Goal: Obtain resource: Obtain resource

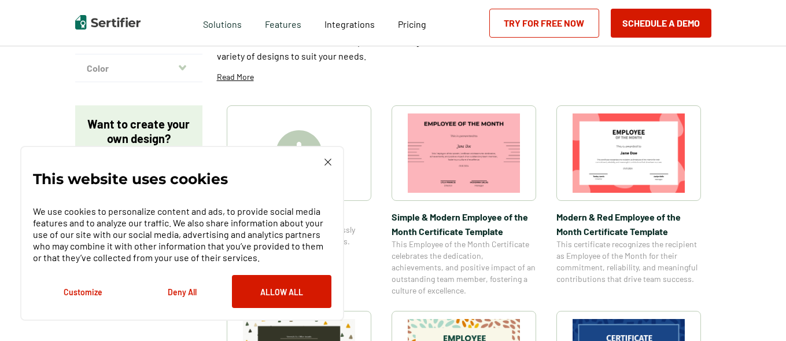
scroll to position [132, 0]
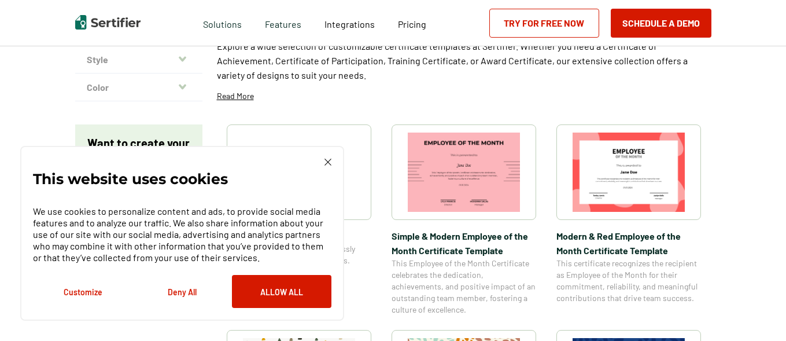
click at [190, 284] on button "Deny All" at bounding box center [181, 291] width 99 height 33
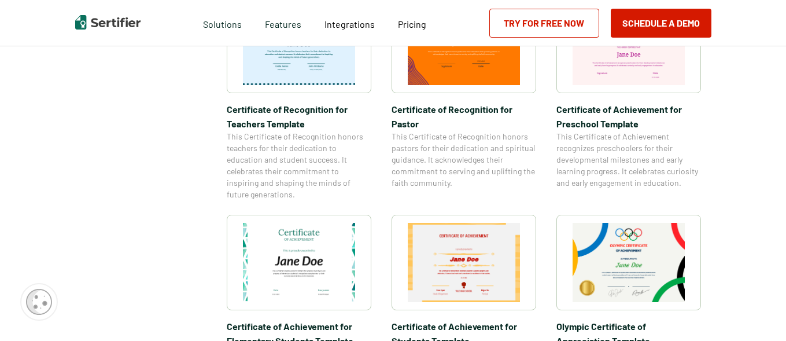
scroll to position [683, 0]
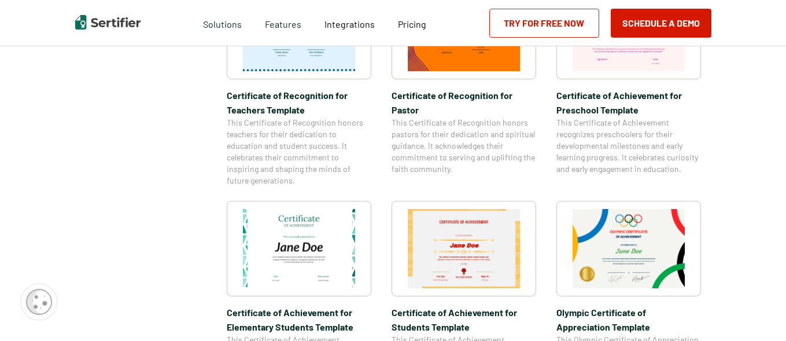
click at [326, 251] on img at bounding box center [299, 248] width 112 height 79
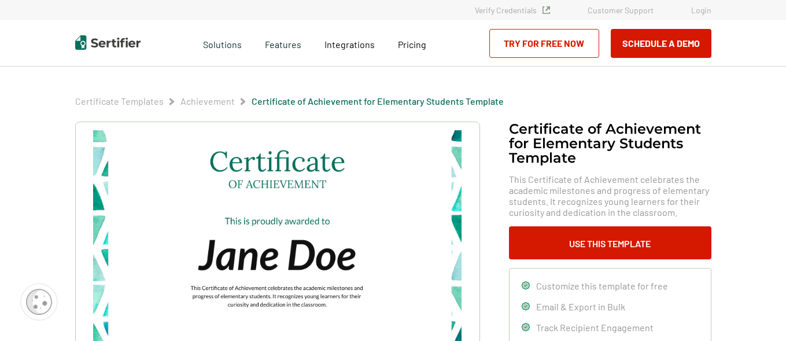
click at [375, 284] on img at bounding box center [277, 260] width 368 height 260
click at [382, 284] on img at bounding box center [277, 260] width 368 height 260
click at [473, 254] on div "Certificate of Achievement for Elementary Students Template This Certificate of…" at bounding box center [393, 290] width 636 height 338
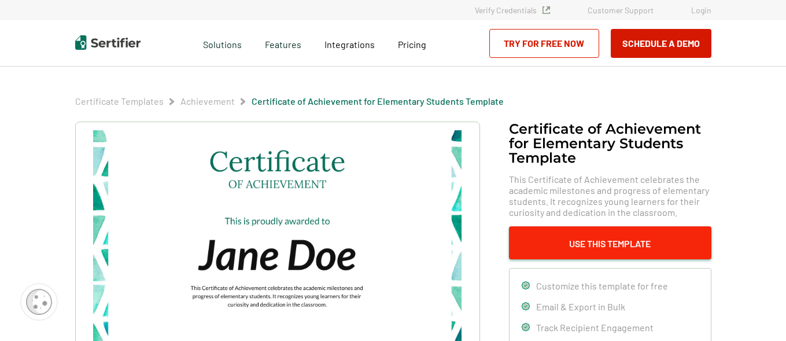
click at [473, 246] on button "Use This Template" at bounding box center [610, 242] width 202 height 33
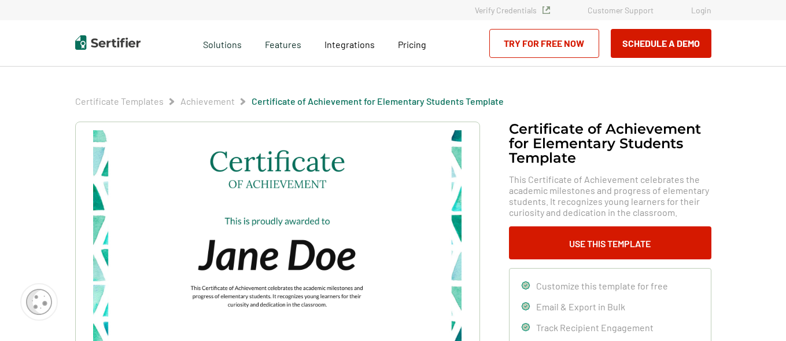
click at [473, 284] on span "Customize this template for free" at bounding box center [602, 285] width 132 height 11
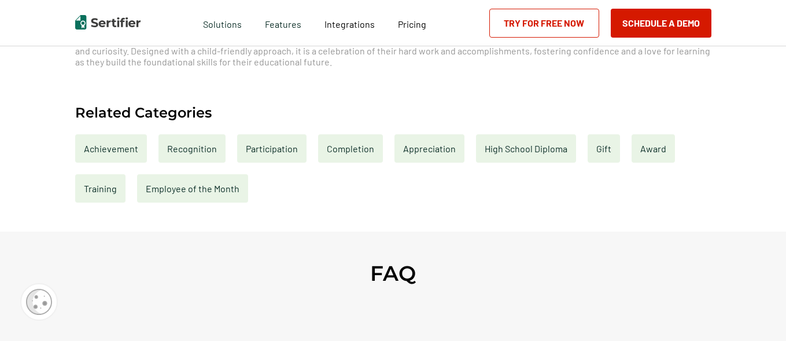
scroll to position [506, 0]
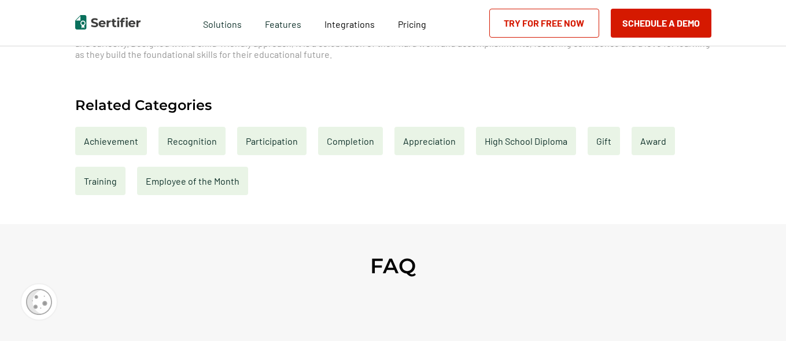
click at [353, 143] on div "Completion" at bounding box center [350, 141] width 65 height 28
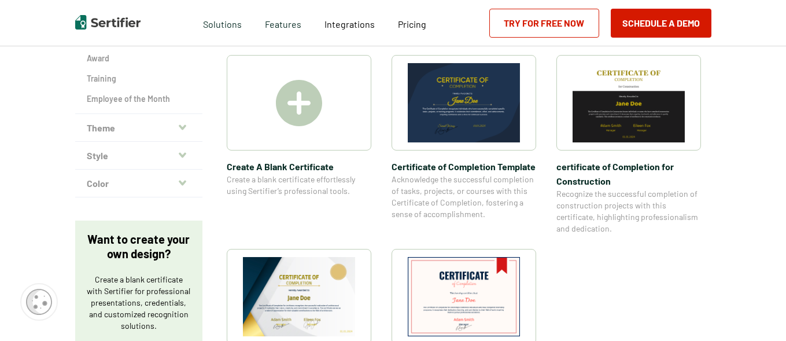
scroll to position [247, 0]
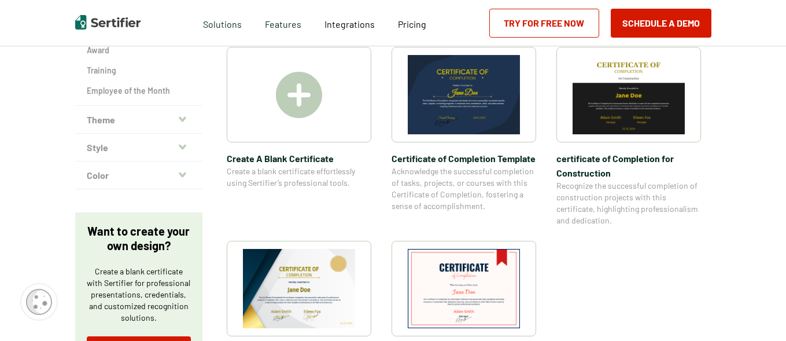
click at [465, 113] on img at bounding box center [464, 94] width 112 height 79
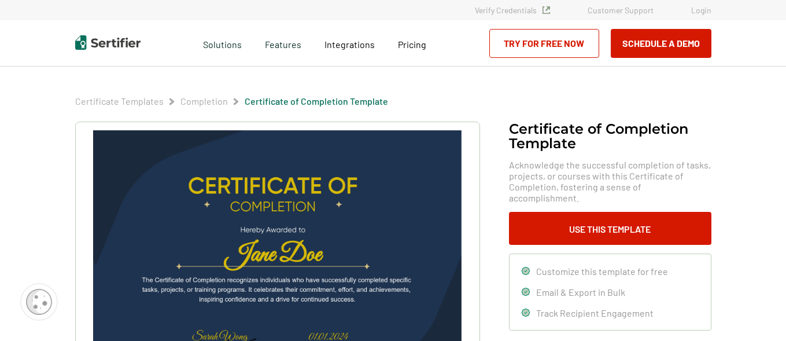
click at [330, 256] on img at bounding box center [277, 260] width 368 height 260
click at [319, 256] on img at bounding box center [277, 260] width 368 height 260
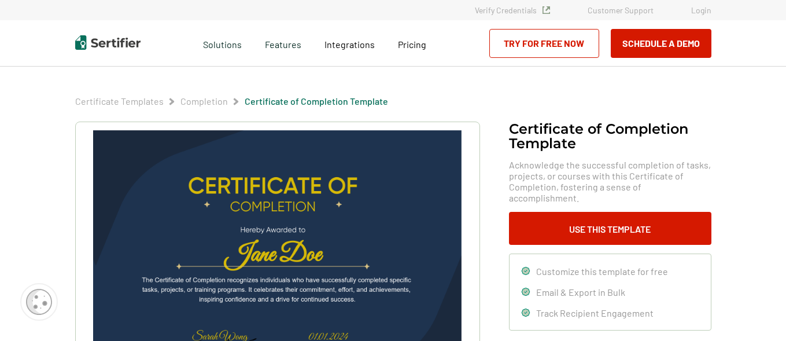
click at [319, 256] on img at bounding box center [277, 260] width 368 height 260
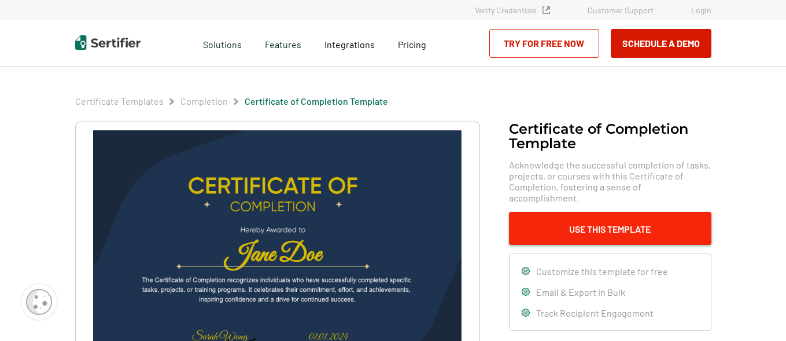
click at [473, 228] on button "Use This Template" at bounding box center [610, 228] width 202 height 33
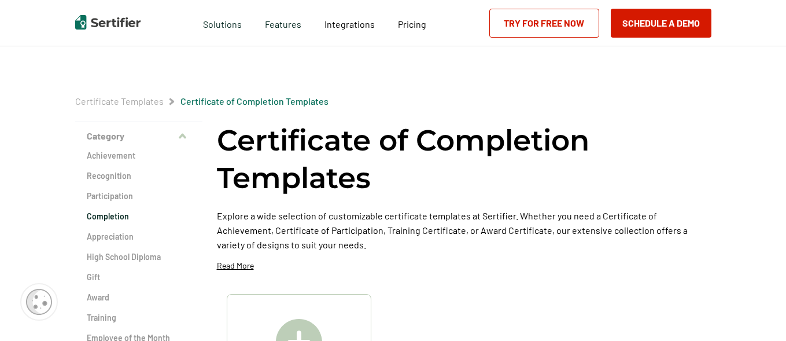
scroll to position [247, 0]
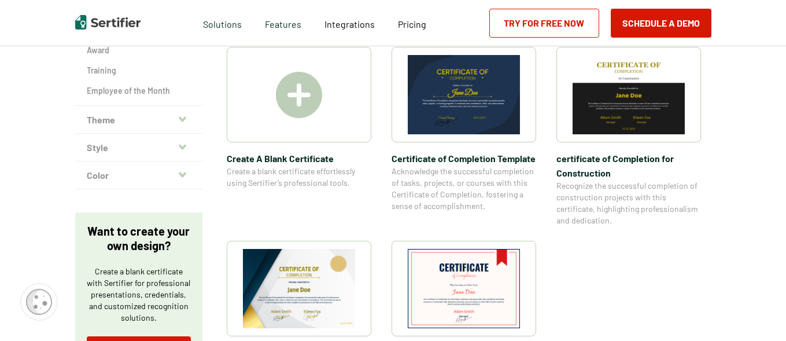
click at [310, 284] on img at bounding box center [299, 288] width 112 height 79
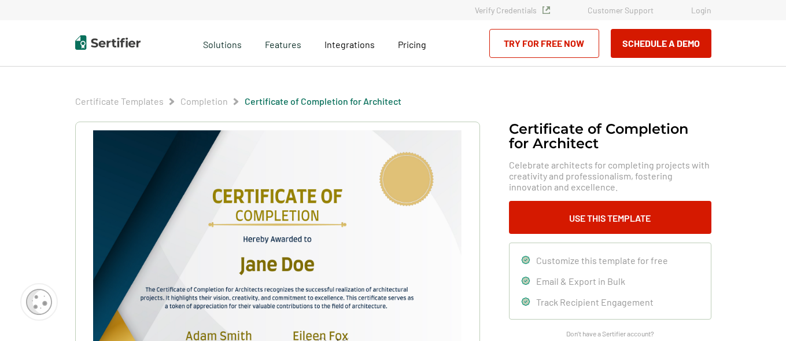
click at [293, 264] on img at bounding box center [277, 260] width 368 height 260
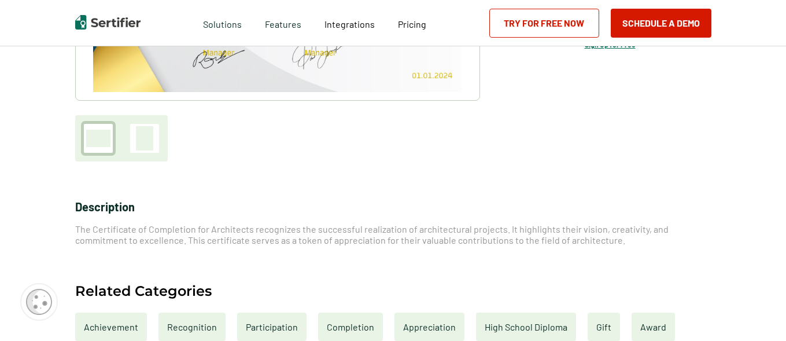
scroll to position [875, 0]
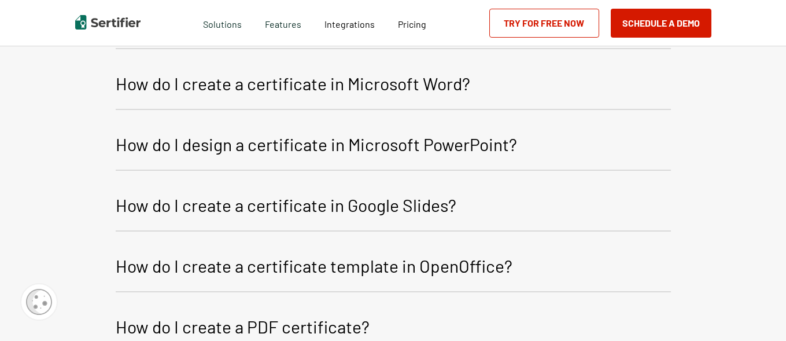
click at [433, 90] on p "How do I create a certificate in Microsoft Word?" at bounding box center [293, 83] width 355 height 28
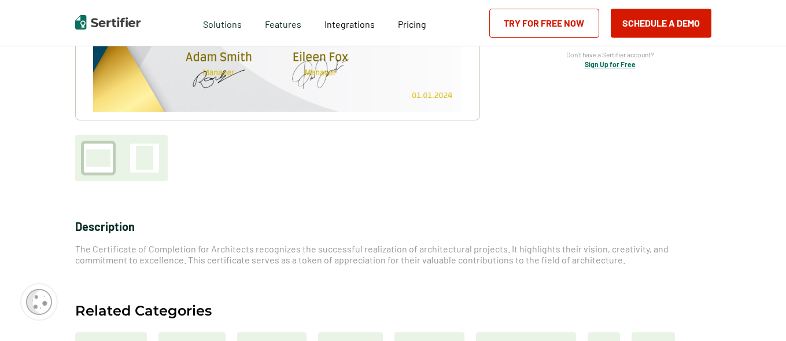
scroll to position [0, 0]
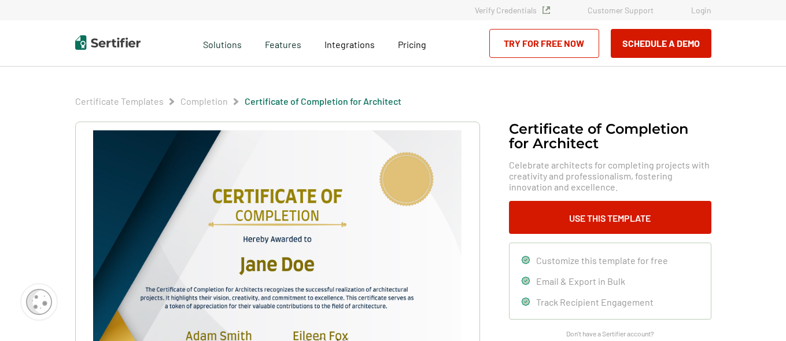
click at [279, 261] on img at bounding box center [277, 260] width 368 height 260
click at [278, 263] on img at bounding box center [277, 260] width 368 height 260
click at [280, 263] on img at bounding box center [277, 260] width 368 height 260
click at [319, 274] on img at bounding box center [277, 260] width 368 height 260
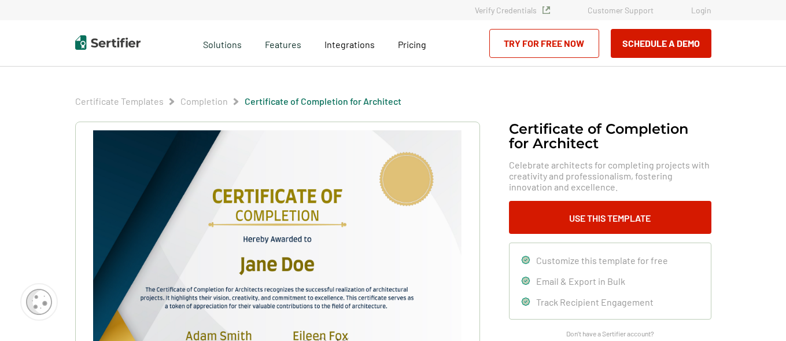
click at [319, 274] on img at bounding box center [277, 260] width 368 height 260
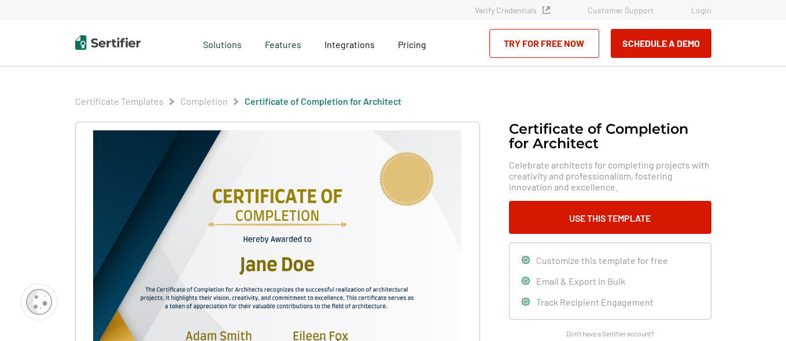
click at [319, 274] on img at bounding box center [277, 260] width 368 height 260
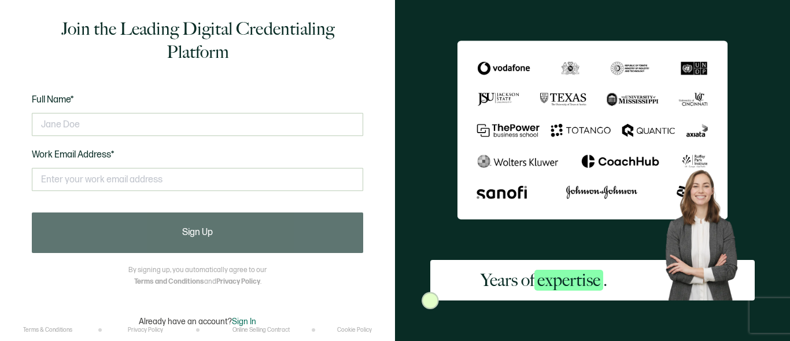
click at [355, 325] on div "Join the Leading Digital Credentialing Platform Full Name* Work Email Address* …" at bounding box center [197, 171] width 349 height 309
